Goal: Information Seeking & Learning: Learn about a topic

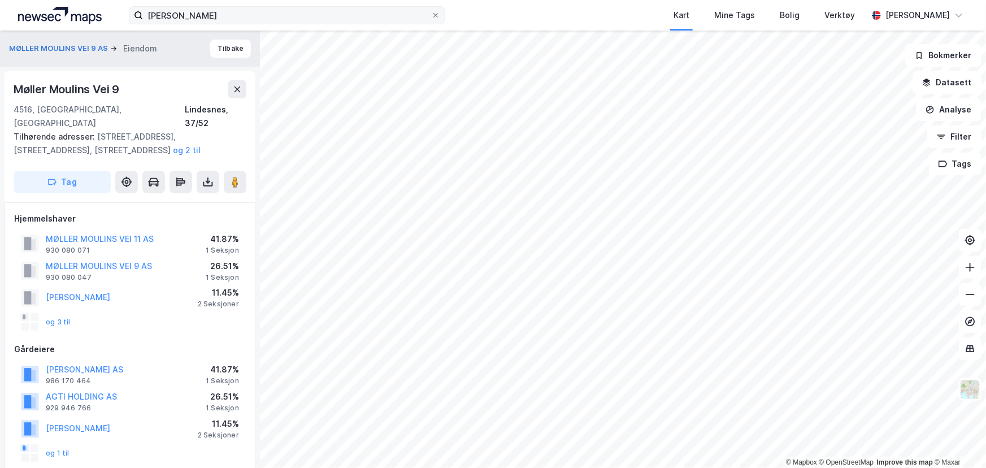
scroll to position [257, 0]
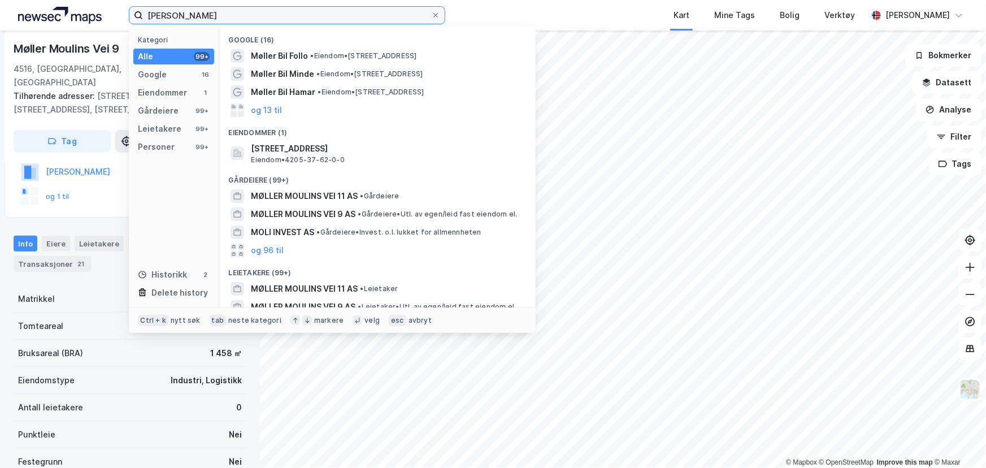
drag, startPoint x: 277, startPoint y: 14, endPoint x: 105, endPoint y: -11, distance: 173.6
click at [105, 0] on html "møller mouli Kategori Alle 99+ Google 16 Eiendommer 1 Gårdeiere 99+ Leietakere …" at bounding box center [493, 234] width 986 height 468
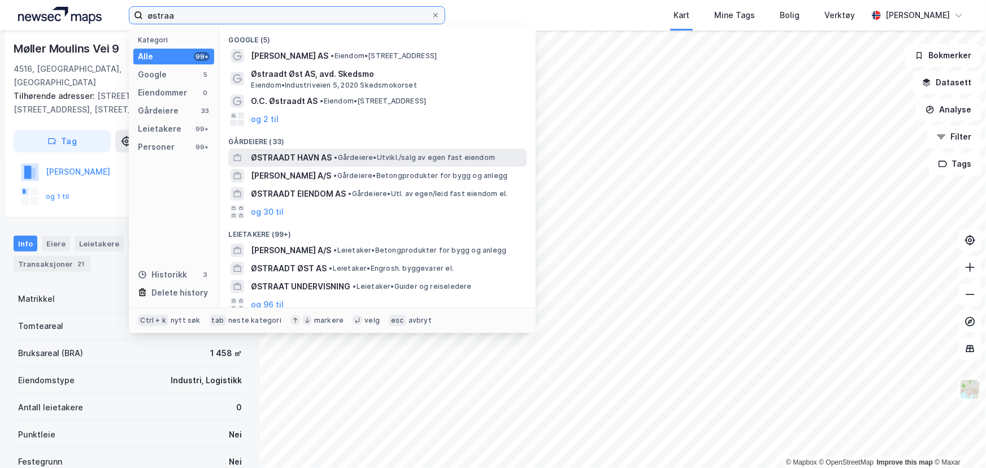
type input "østraa"
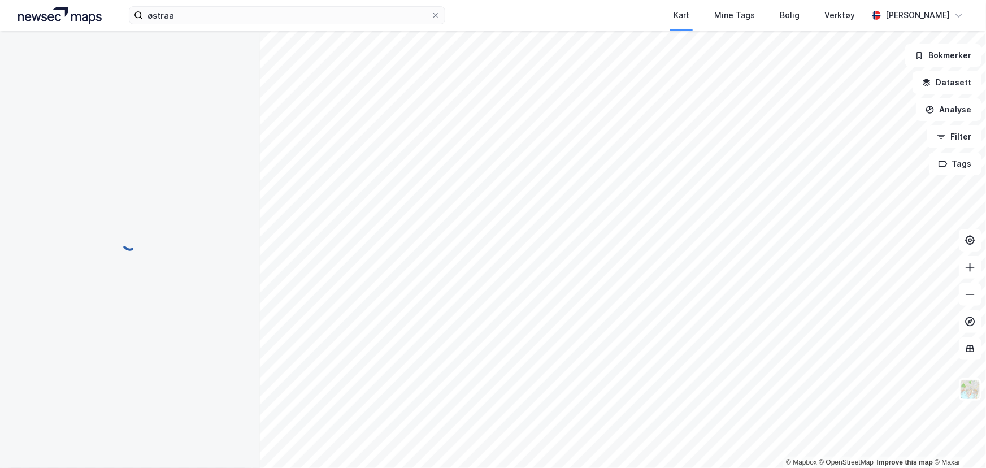
scroll to position [201, 0]
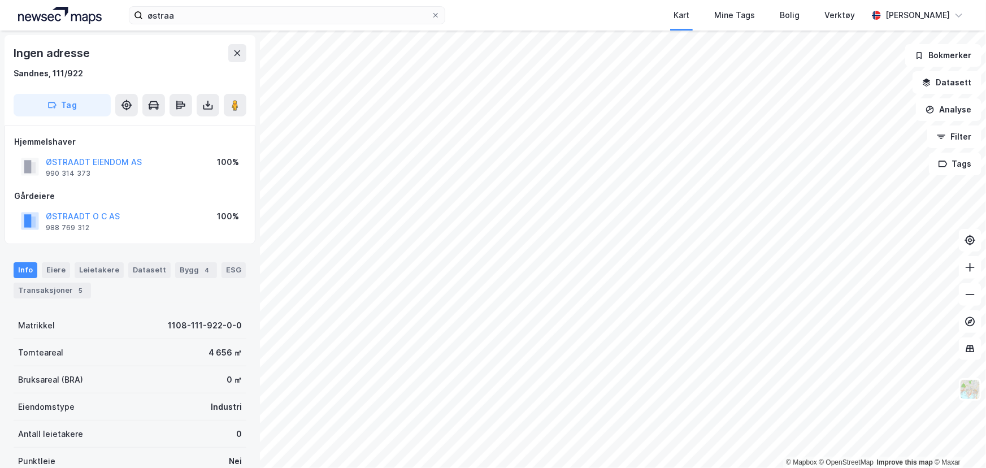
drag, startPoint x: 45, startPoint y: 158, endPoint x: 145, endPoint y: 161, distance: 99.5
click at [145, 161] on div "ØSTRAADT EIENDOM AS 990 314 373 100%" at bounding box center [130, 166] width 232 height 27
drag, startPoint x: 141, startPoint y: 164, endPoint x: 46, endPoint y: 162, distance: 94.4
click at [46, 162] on div "ØSTRAADT EIENDOM AS 990 314 373 100%" at bounding box center [130, 166] width 232 height 27
